Goal: Book appointment/travel/reservation

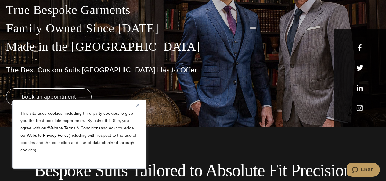
scroll to position [25, 0]
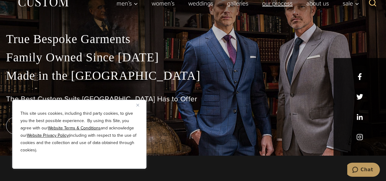
click at [283, 9] on link "Our Process" at bounding box center [277, 3] width 44 height 12
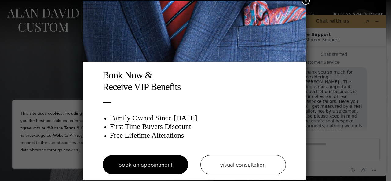
click at [305, 26] on img at bounding box center [194, 31] width 223 height 61
click at [283, 13] on img at bounding box center [194, 31] width 223 height 61
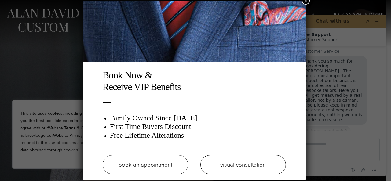
click at [163, 159] on link "book an appointment" at bounding box center [145, 164] width 85 height 19
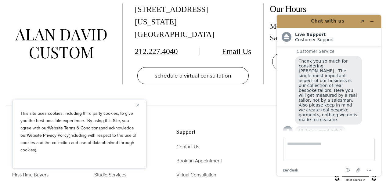
scroll to position [1157, 0]
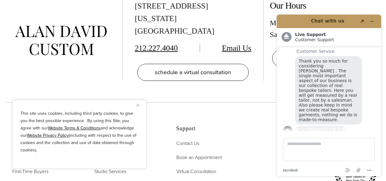
click at [114, 135] on p "This site uses cookies, including third party cookies, to give you the best pos…" at bounding box center [79, 132] width 118 height 44
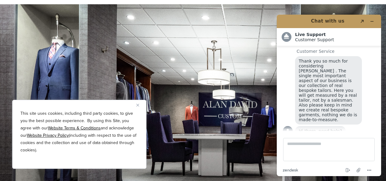
scroll to position [928, 0]
